Goal: Task Accomplishment & Management: Complete application form

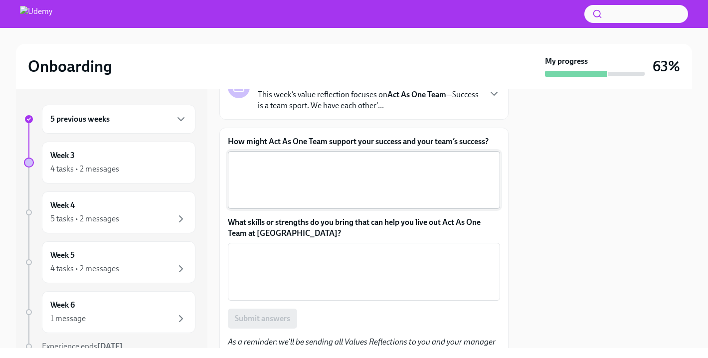
scroll to position [80, 0]
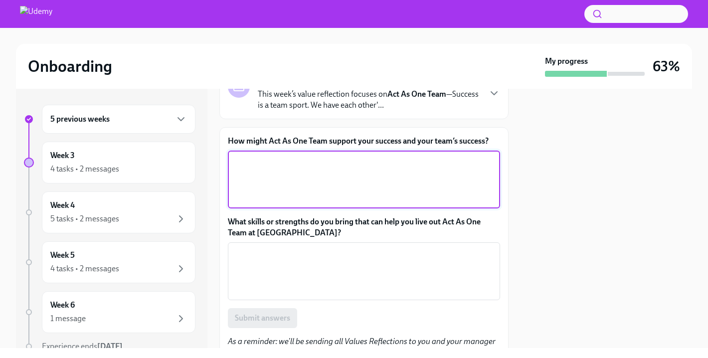
click at [265, 166] on textarea "How might Act As One Team support your success and your team’s success?" at bounding box center [364, 180] width 260 height 48
click at [255, 251] on textarea "What skills or strengths do you bring that can help you live out Act As One Tea…" at bounding box center [364, 271] width 260 height 48
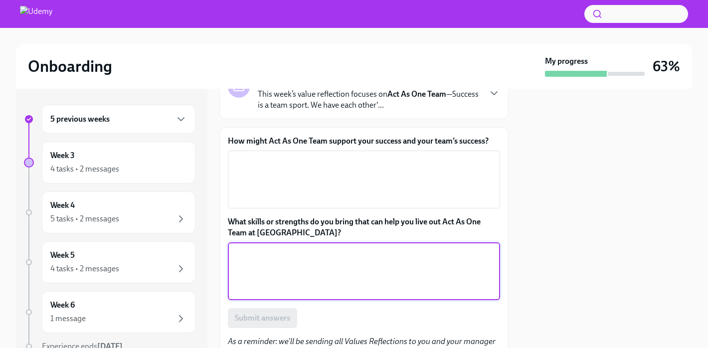
paste textarea "I bring a mix of proactive communication, resourcefulness, and a “no job is too…"
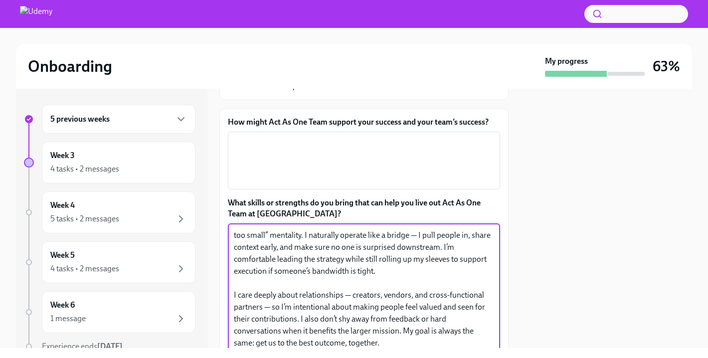
scroll to position [0, 0]
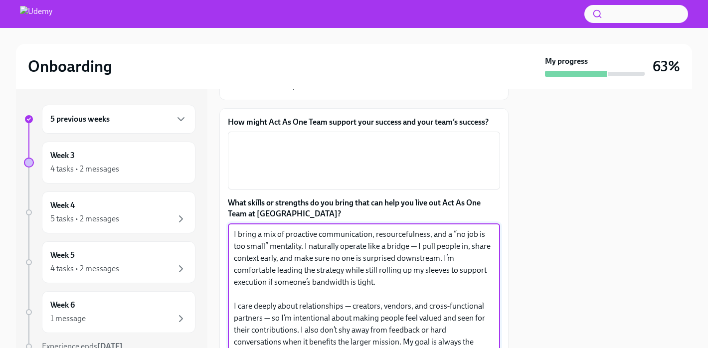
click at [417, 249] on textarea "I bring a mix of proactive communication, resourcefulness, and a “no job is too…" at bounding box center [364, 288] width 260 height 120
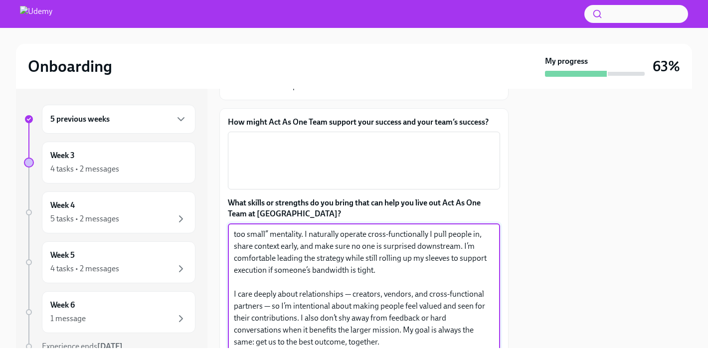
click at [352, 293] on textarea "I bring a mix of proactive communication, resourcefulness, and a “no job is too…" at bounding box center [364, 288] width 260 height 120
click at [270, 308] on textarea "I bring a mix of proactive communication, resourcefulness, and a “no job is too…" at bounding box center [364, 288] width 260 height 120
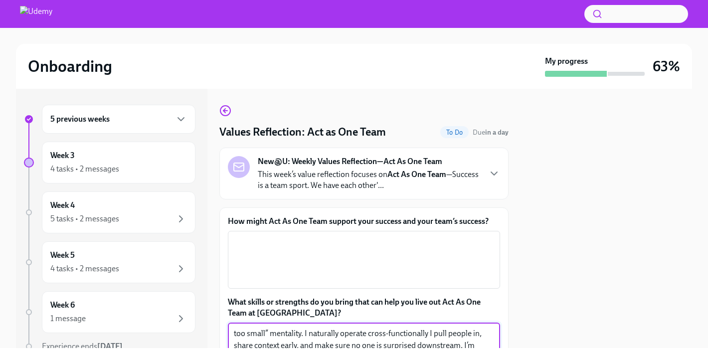
scroll to position [1, 0]
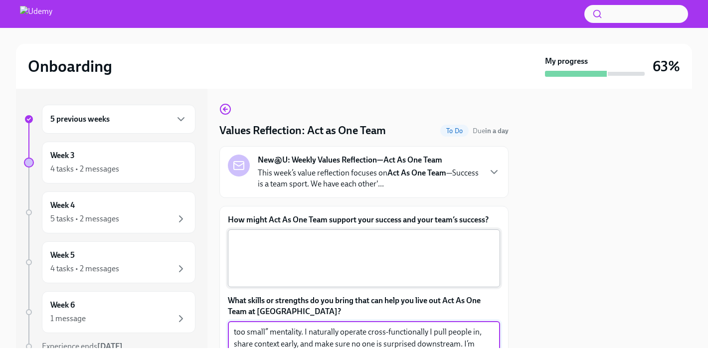
type textarea "I bring a mix of proactive communication, resourcefulness, and a “no job is too…"
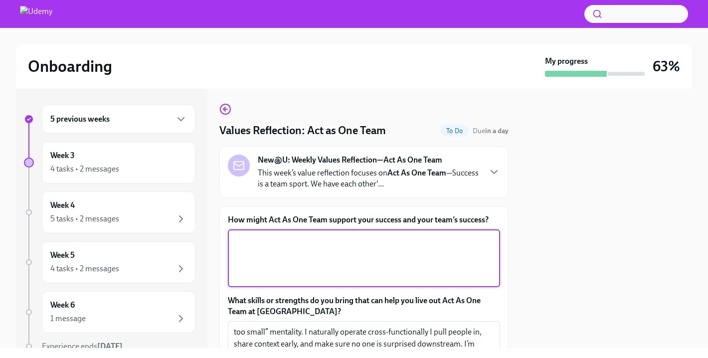
click at [311, 264] on textarea "How might Act As One Team support your success and your team’s success?" at bounding box center [364, 258] width 260 height 48
paste textarea "Act As One Team enables us to move faster and with more clarity. Influencer mar…"
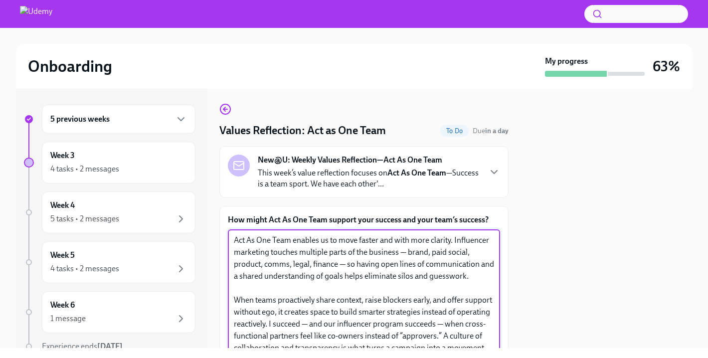
scroll to position [6, 0]
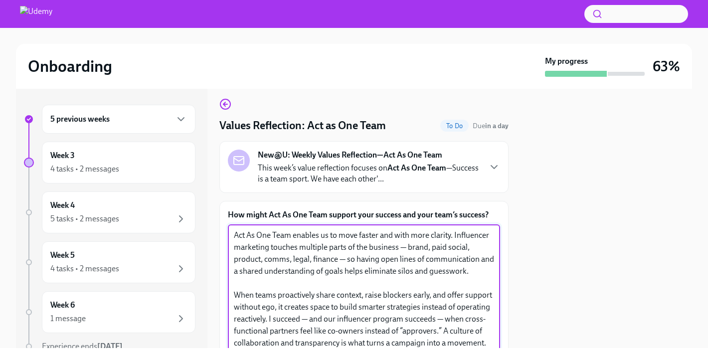
click at [405, 248] on textarea "Act As One Team enables us to move faster and with more clarity. Influencer mar…" at bounding box center [364, 289] width 260 height 120
click at [346, 259] on textarea "Act As One Team enables us to move faster and with more clarity. Influencer mar…" at bounding box center [364, 289] width 260 height 120
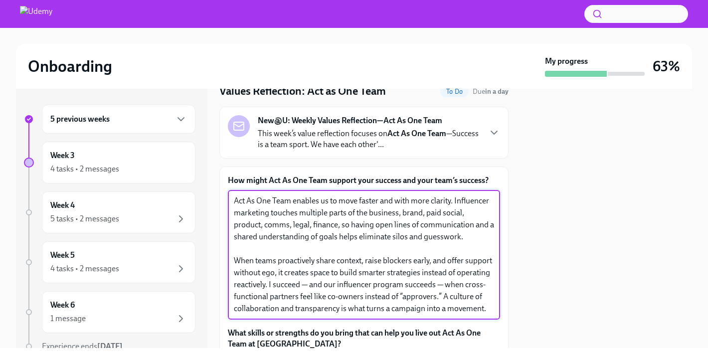
scroll to position [44, 0]
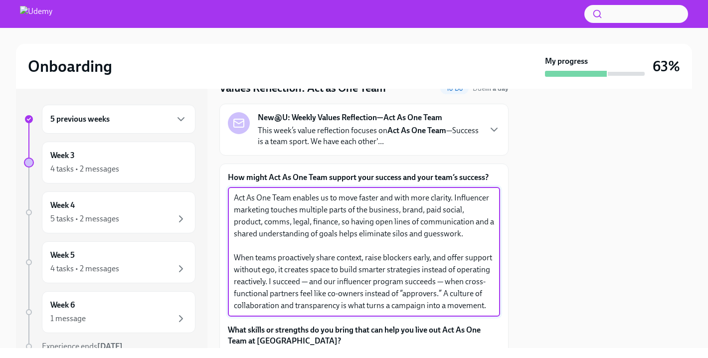
click at [443, 281] on textarea "Act As One Team enables us to move faster and with more clarity. Influencer mar…" at bounding box center [364, 252] width 260 height 120
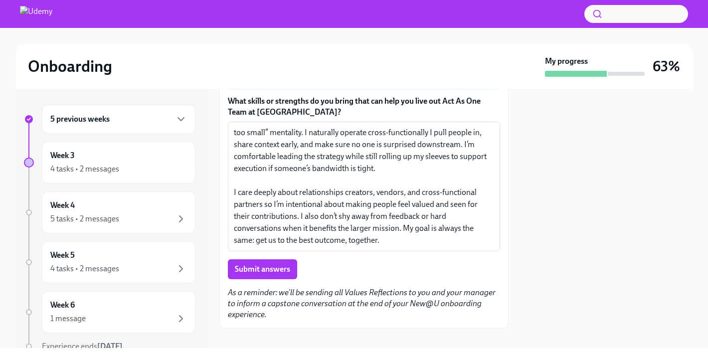
scroll to position [285, 0]
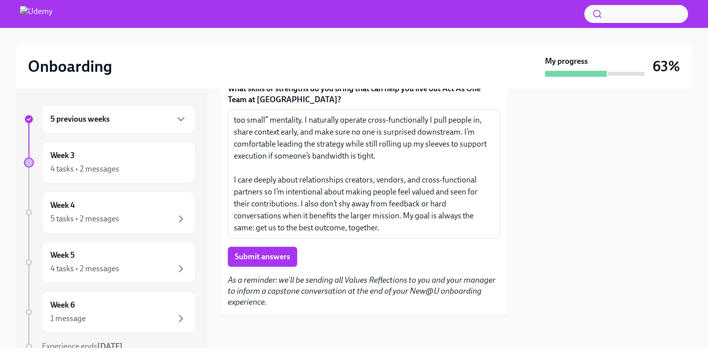
type textarea "Act As One Team enables us to move faster and with more clarity. Influencer mar…"
click at [285, 258] on span "Submit answers" at bounding box center [262, 257] width 55 height 10
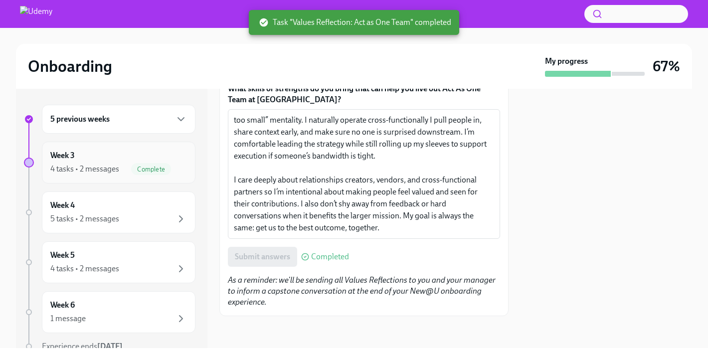
click at [171, 173] on div "Complete" at bounding box center [159, 169] width 56 height 12
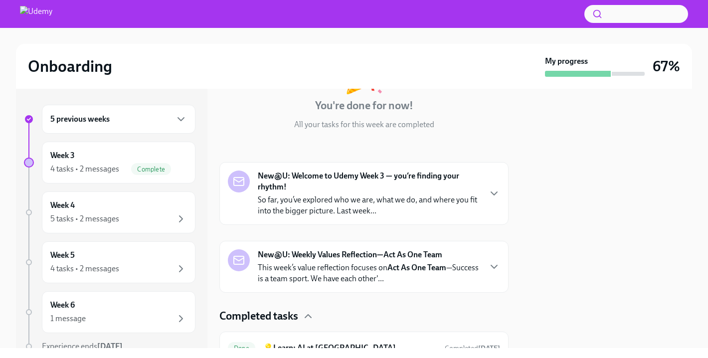
scroll to position [89, 0]
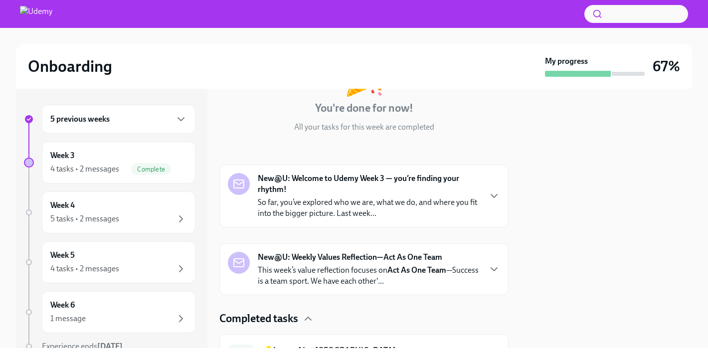
click at [379, 245] on div "New@U: Weekly Values Reflection—Act As One Team This week’s value reflection fo…" at bounding box center [363, 269] width 289 height 52
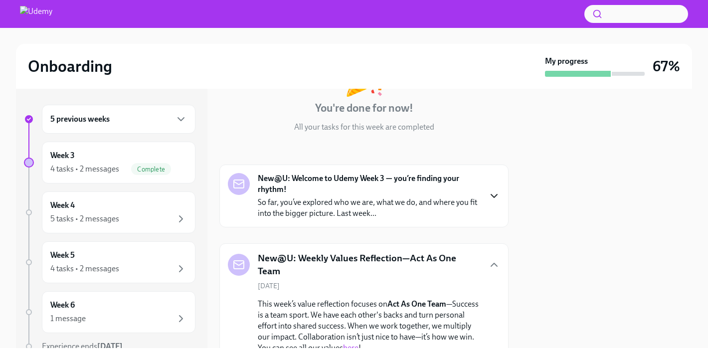
click at [493, 191] on icon "button" at bounding box center [494, 196] width 12 height 12
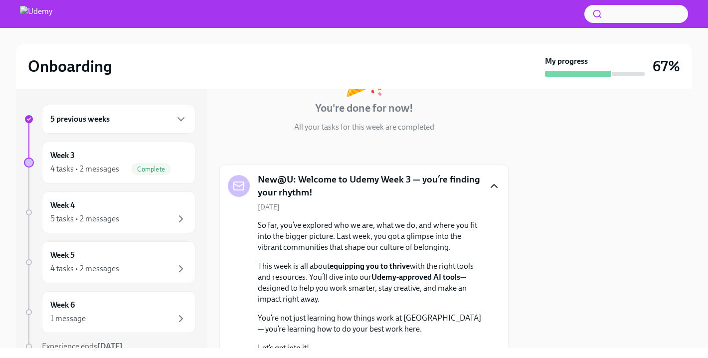
click at [608, 75] on div at bounding box center [578, 74] width 66 height 6
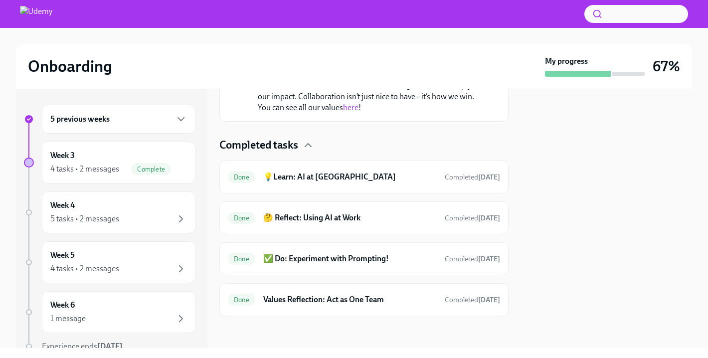
scroll to position [553, 0]
click at [158, 224] on div "5 tasks • 2 messages" at bounding box center [118, 219] width 137 height 12
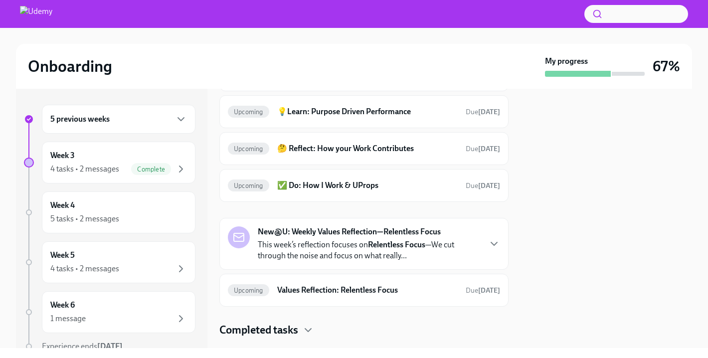
scroll to position [117, 0]
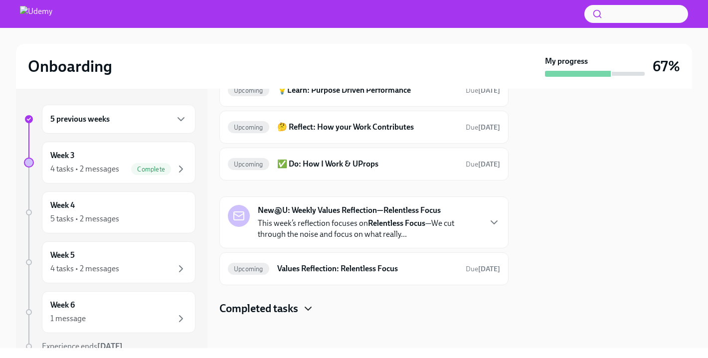
click at [303, 308] on icon "button" at bounding box center [308, 309] width 12 height 12
